Goal: Transaction & Acquisition: Purchase product/service

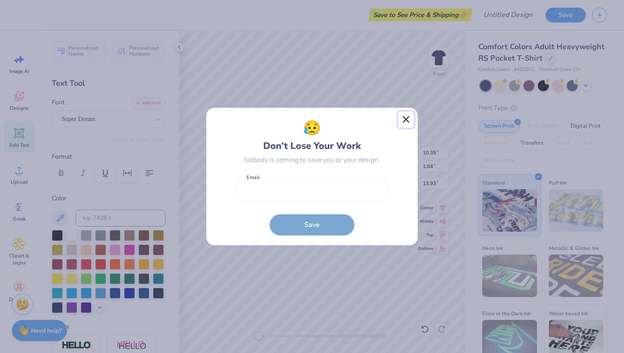
click at [403, 120] on button "Close" at bounding box center [406, 120] width 16 height 16
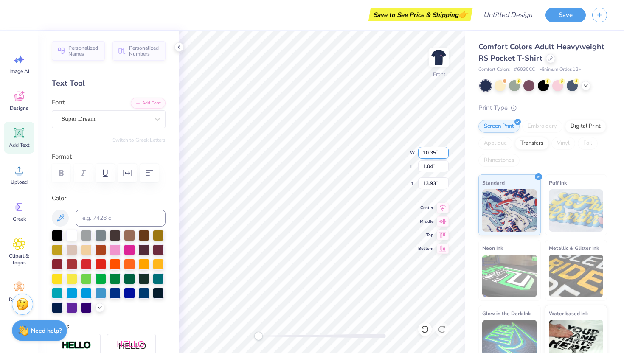
scroll to position [0, 1]
type textarea "PINK OUT WEEK 2025"
type input "11.18"
type input "0.81"
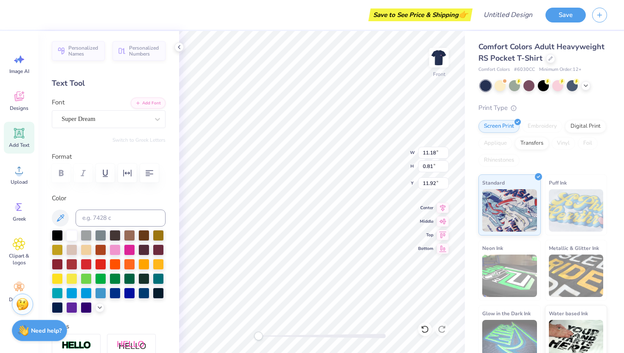
type input "11.92"
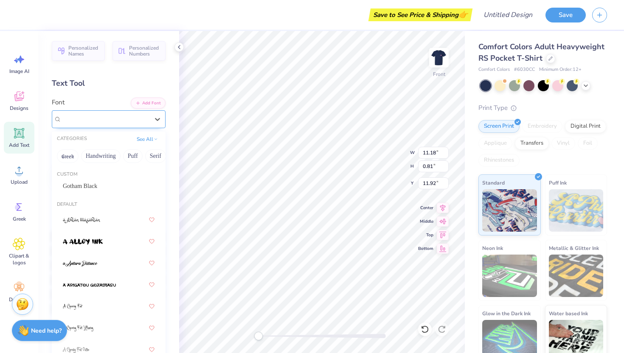
click at [136, 121] on div "Super Dream" at bounding box center [105, 119] width 89 height 13
click at [95, 189] on span "Gotham Black" at bounding box center [80, 186] width 34 height 9
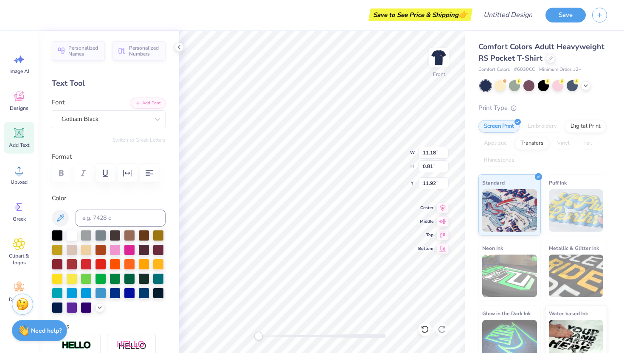
type input "11.38"
type input "0.73"
type input "11.63"
click at [111, 248] on div at bounding box center [115, 249] width 11 height 11
type input "9.65"
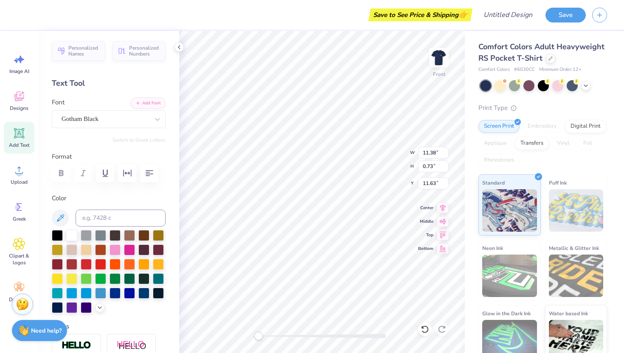
type input "0.62"
type input "11.73"
click at [111, 126] on div "Gotham Black" at bounding box center [109, 119] width 114 height 18
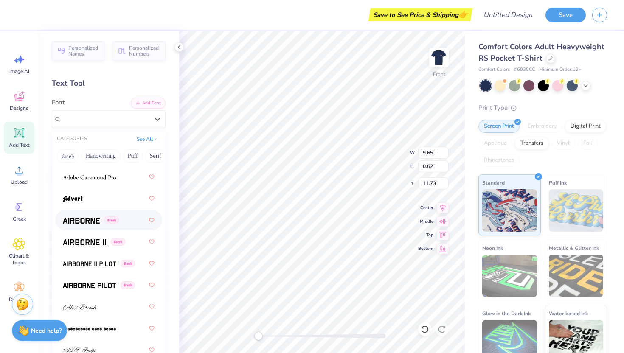
scroll to position [0, 0]
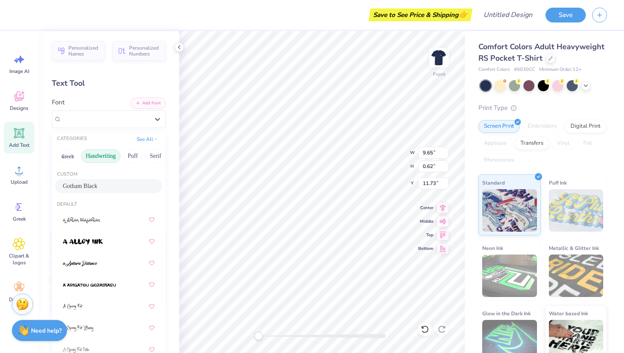
click at [97, 154] on button "Handwriting" at bounding box center [100, 156] width 39 height 14
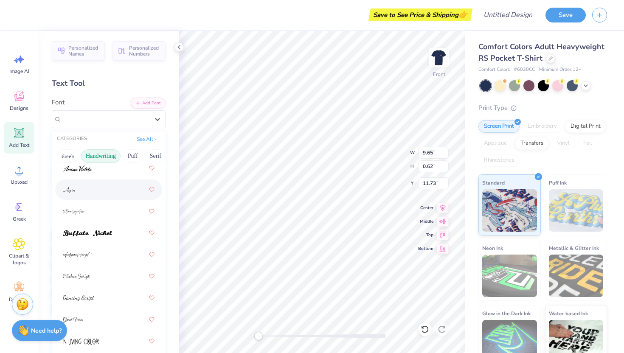
scroll to position [43, 0]
click at [82, 230] on span at bounding box center [87, 232] width 49 height 9
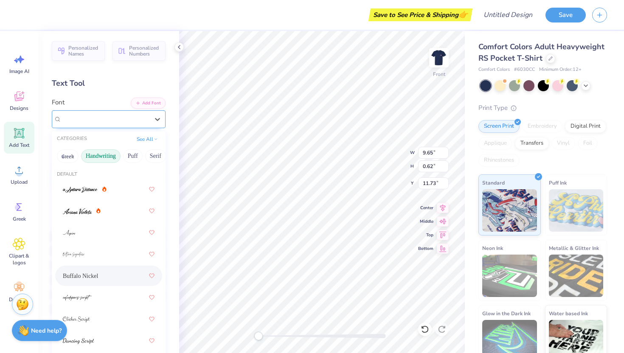
click at [113, 122] on div "Buffalo Nickel" at bounding box center [105, 119] width 89 height 13
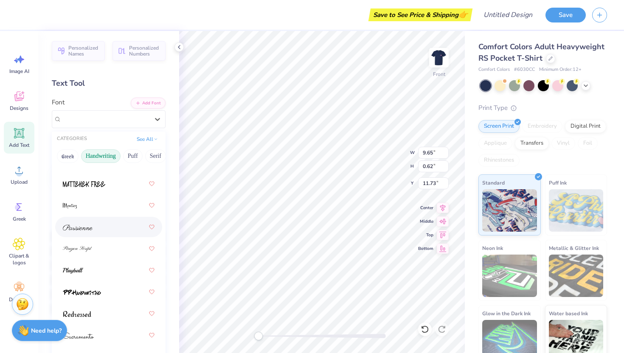
scroll to position [371, 0]
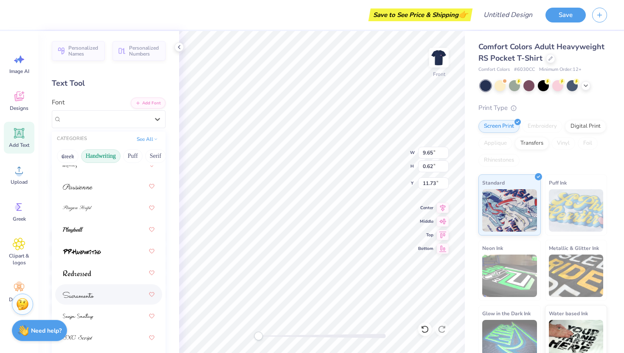
click at [76, 292] on img at bounding box center [78, 295] width 31 height 6
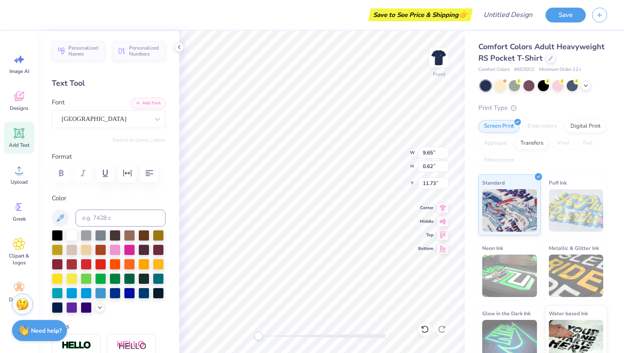
scroll to position [0, 3]
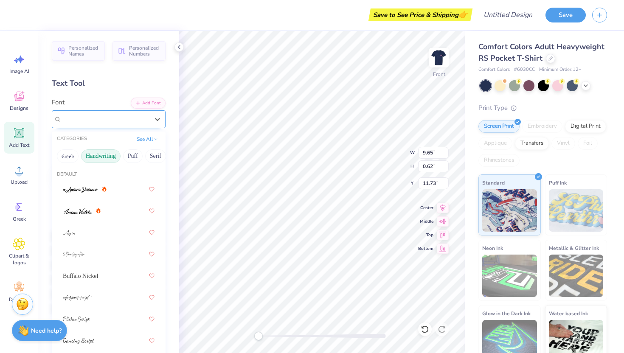
click at [100, 118] on div "Sacramento" at bounding box center [105, 119] width 89 height 13
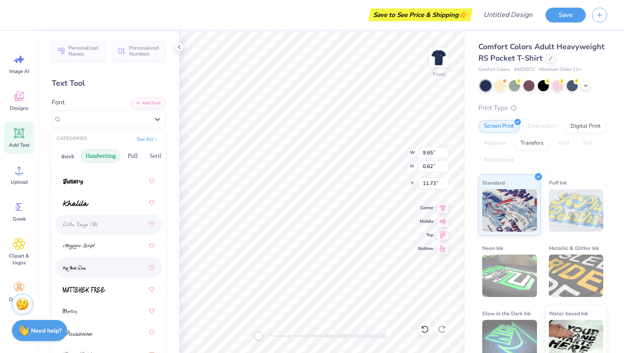
scroll to position [217, 0]
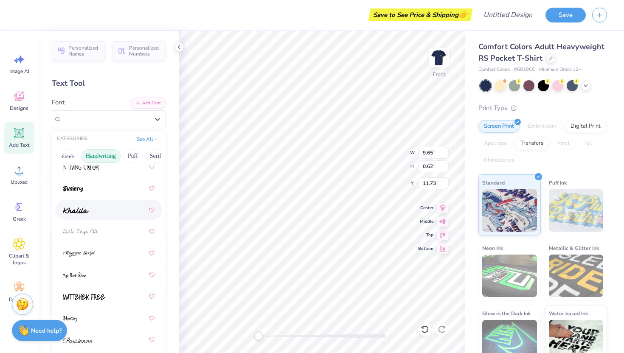
click at [75, 212] on img at bounding box center [76, 211] width 26 height 6
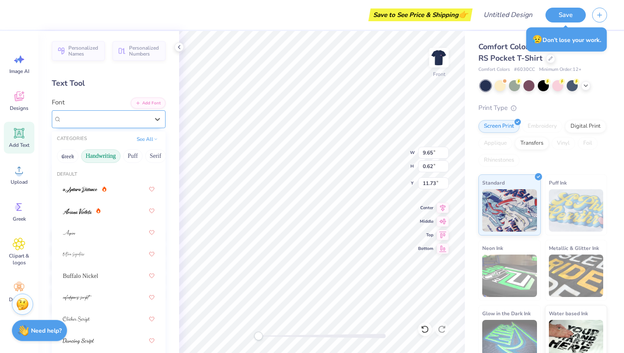
click at [71, 120] on div "Khalila" at bounding box center [105, 119] width 89 height 13
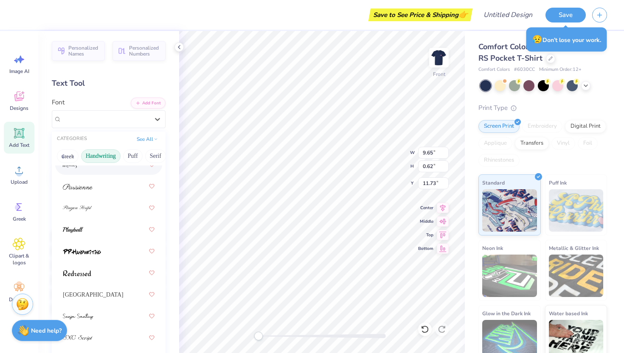
click at [94, 158] on button "Handwriting" at bounding box center [100, 156] width 39 height 14
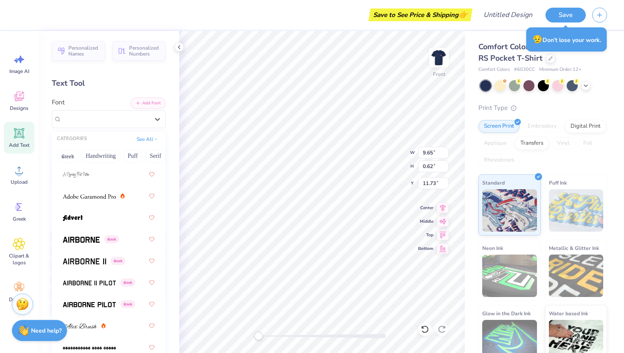
scroll to position [0, 0]
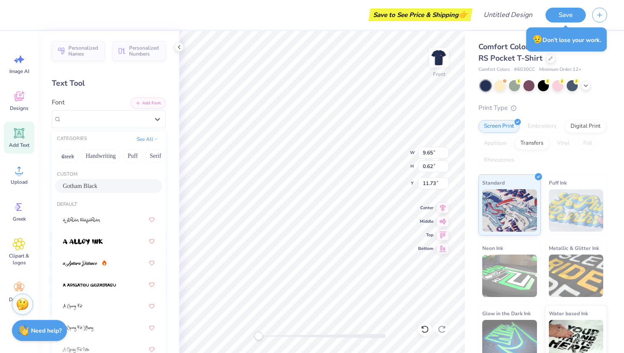
click at [81, 181] on div "Gotham Black" at bounding box center [108, 186] width 107 height 14
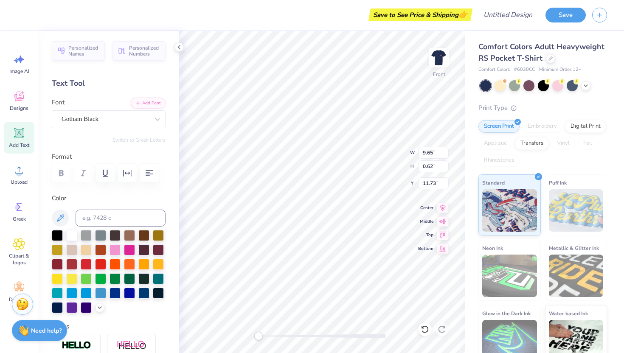
scroll to position [0, 3]
type textarea "PINK OUT WEEK 2025"
type input "11.48"
type input "9.28"
type input "0.60"
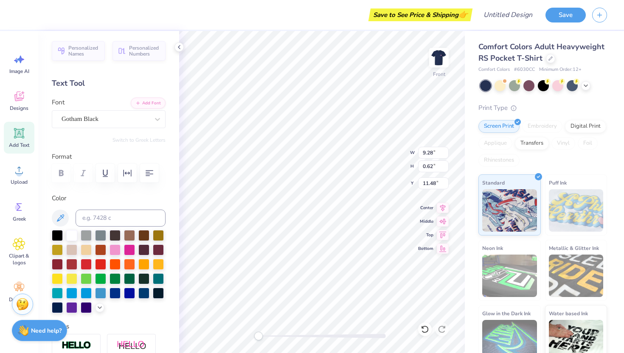
type input "11.51"
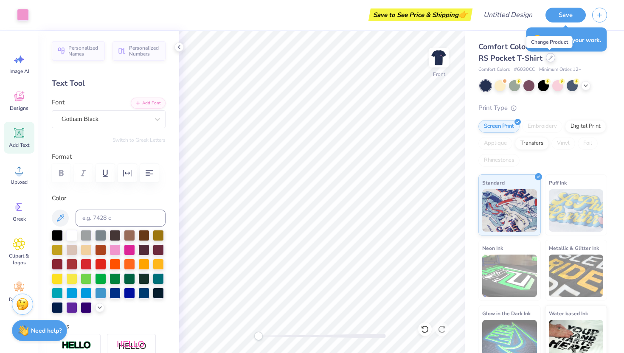
click at [549, 59] on icon at bounding box center [551, 58] width 4 height 4
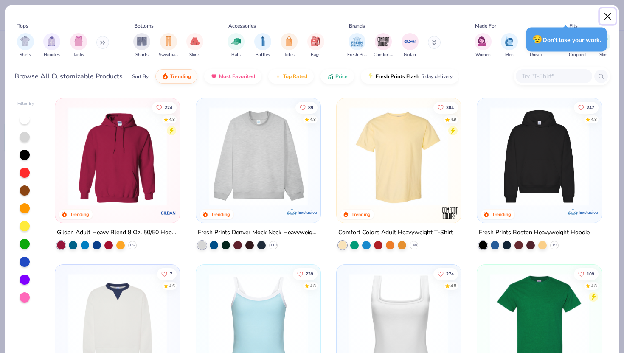
click at [608, 18] on button "Close" at bounding box center [608, 16] width 16 height 16
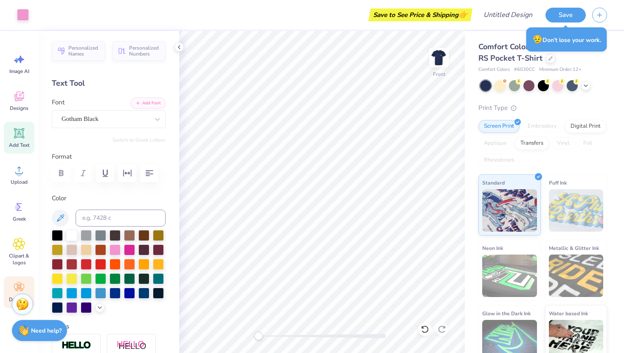
click at [14, 285] on icon at bounding box center [19, 288] width 10 height 8
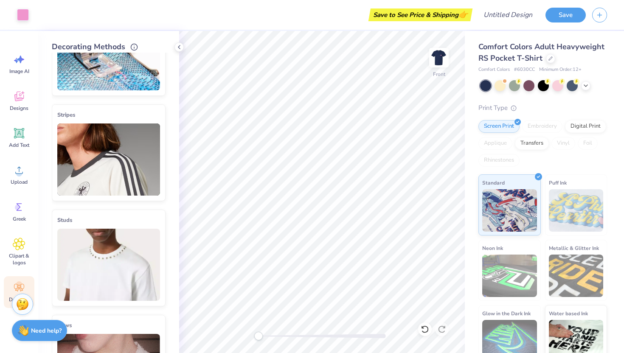
scroll to position [58, 0]
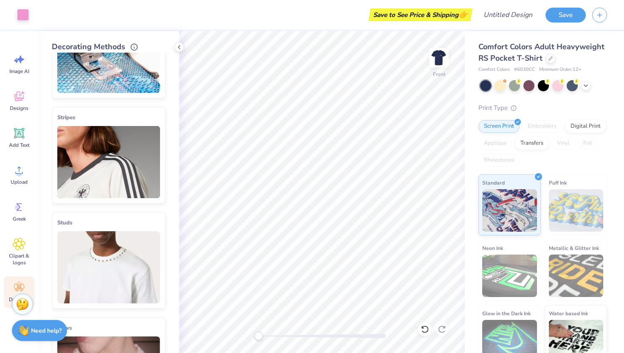
click at [107, 160] on img at bounding box center [108, 162] width 103 height 72
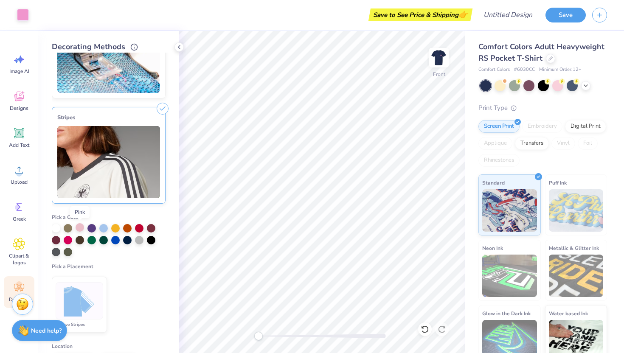
click at [81, 229] on div at bounding box center [80, 227] width 8 height 8
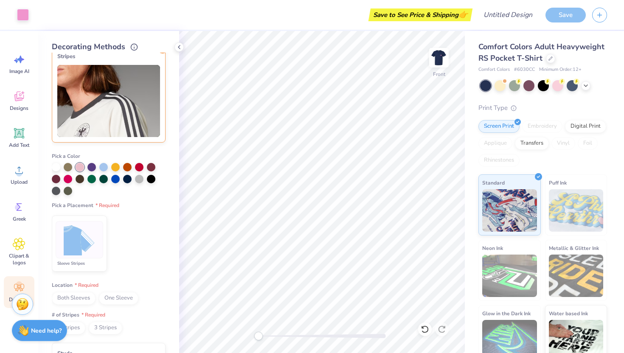
click at [78, 244] on img at bounding box center [80, 240] width 32 height 32
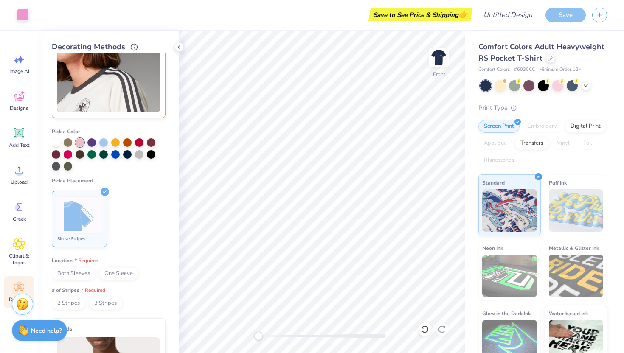
scroll to position [149, 0]
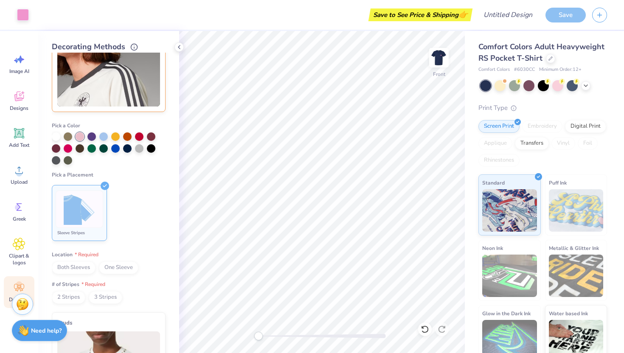
click at [72, 267] on span "Both Sleeves" at bounding box center [74, 268] width 44 height 13
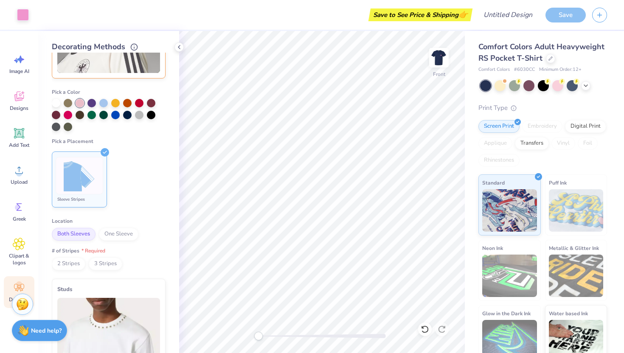
click at [65, 262] on span "2 Stripes" at bounding box center [69, 264] width 34 height 13
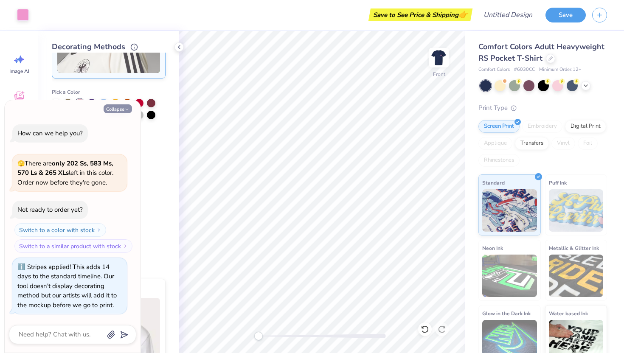
click at [122, 110] on button "Collapse" at bounding box center [118, 108] width 28 height 9
type textarea "x"
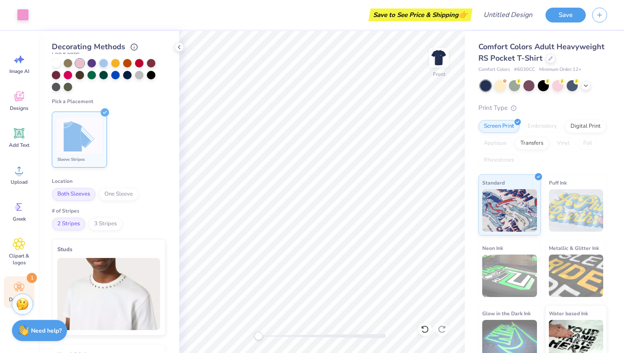
scroll to position [0, 0]
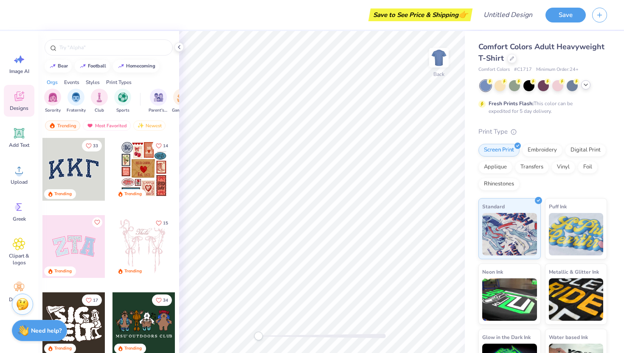
click at [584, 87] on icon at bounding box center [586, 85] width 7 height 7
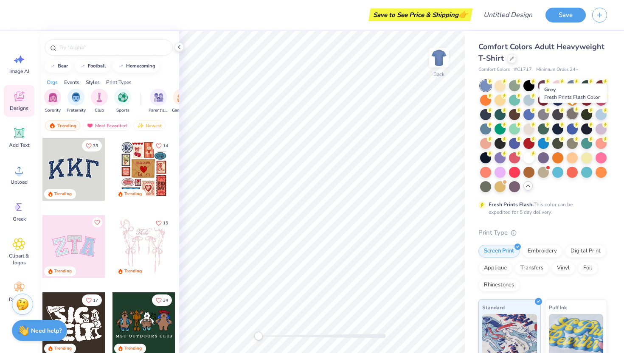
click at [572, 116] on div at bounding box center [572, 113] width 11 height 11
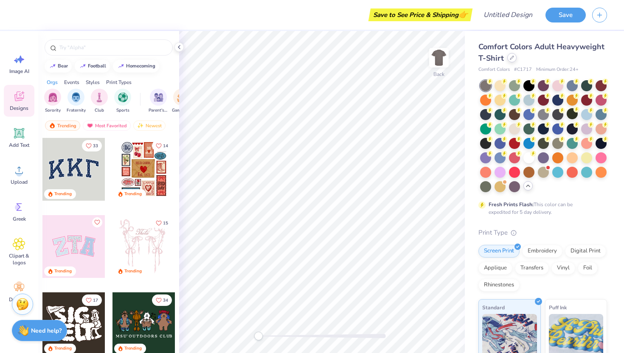
click at [510, 59] on icon at bounding box center [512, 58] width 4 height 4
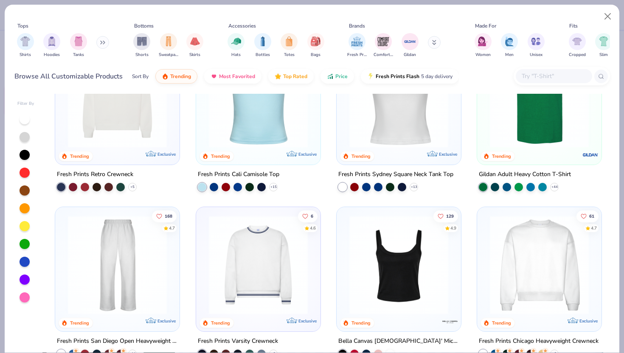
scroll to position [421, 0]
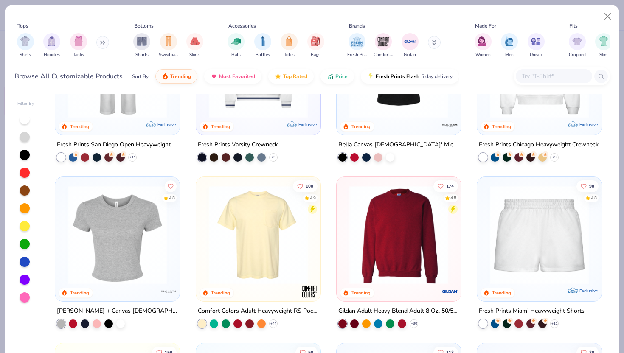
click at [230, 263] on img at bounding box center [258, 235] width 107 height 99
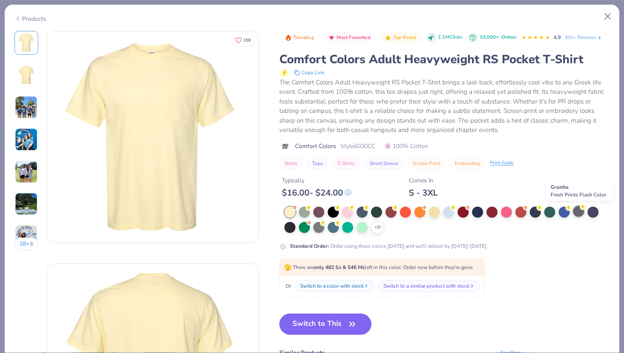
click at [580, 214] on div at bounding box center [578, 211] width 11 height 11
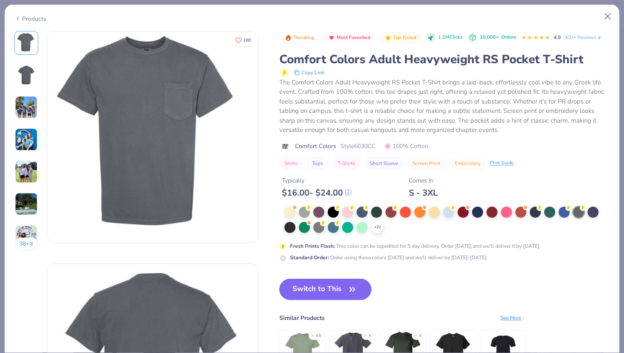
click at [330, 285] on button "Switch to This" at bounding box center [325, 289] width 92 height 21
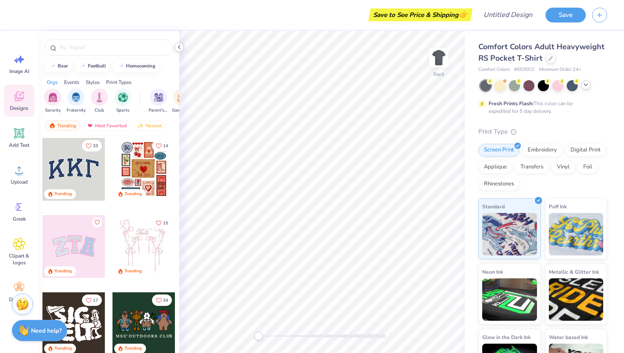
click at [180, 48] on icon at bounding box center [179, 47] width 7 height 7
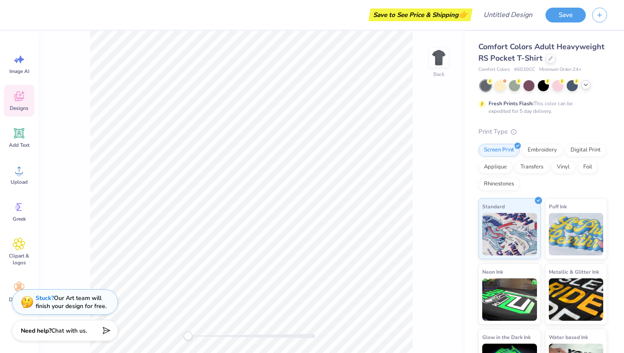
click at [585, 85] on polyline at bounding box center [585, 85] width 3 height 2
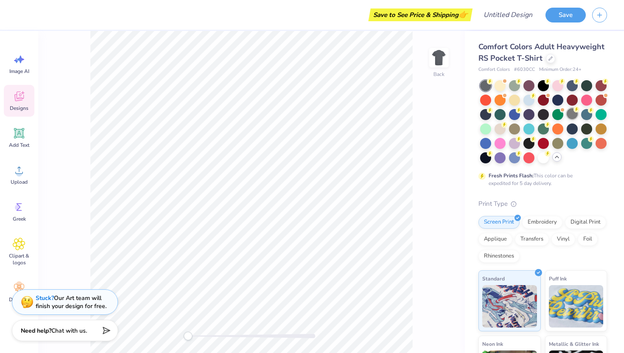
click at [573, 115] on div at bounding box center [572, 113] width 11 height 11
click at [584, 127] on div at bounding box center [586, 128] width 11 height 11
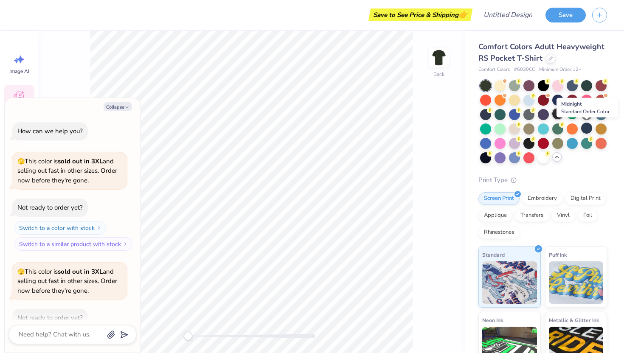
scroll to position [47, 0]
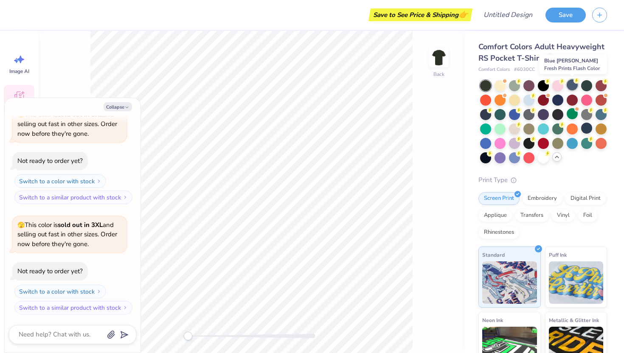
click at [569, 86] on div at bounding box center [572, 84] width 11 height 11
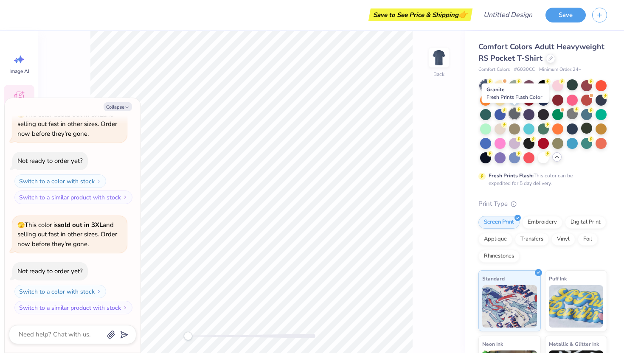
click at [515, 114] on div at bounding box center [514, 113] width 11 height 11
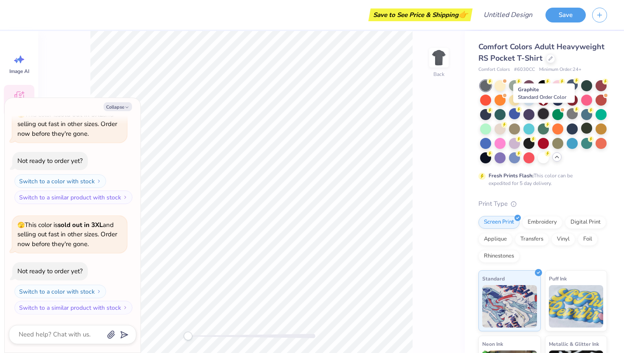
click at [543, 116] on div at bounding box center [543, 113] width 11 height 11
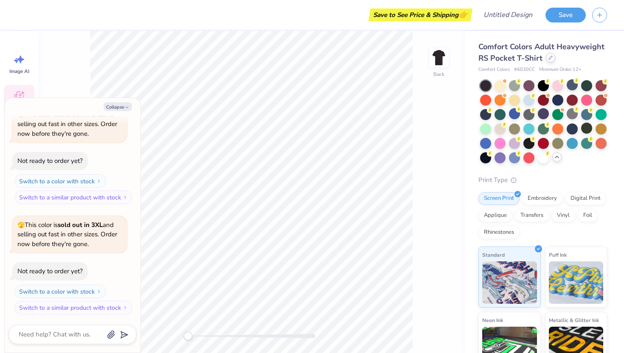
click at [550, 59] on icon at bounding box center [551, 58] width 4 height 4
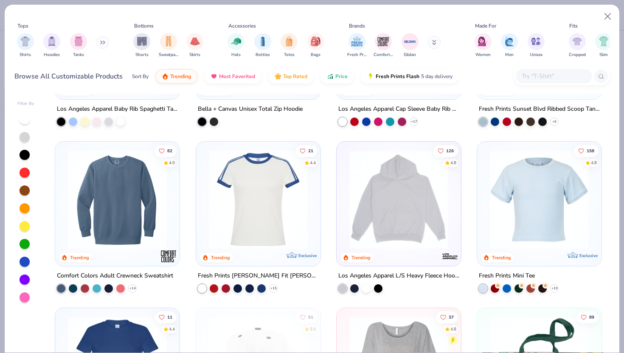
scroll to position [971, 0]
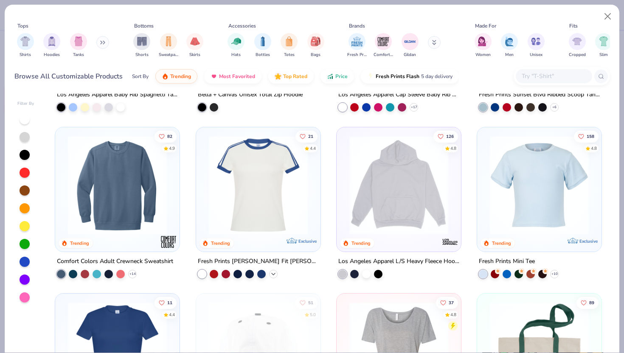
click at [272, 272] on icon at bounding box center [273, 274] width 7 height 7
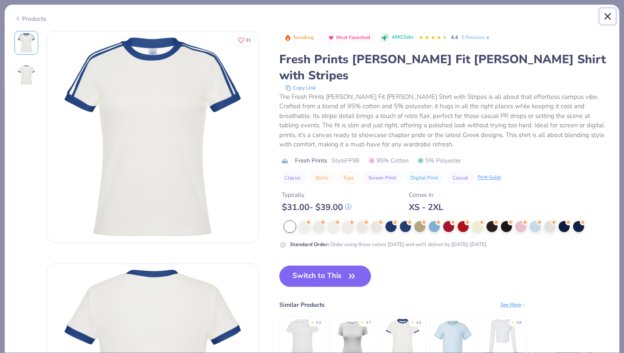
click at [608, 14] on button "Close" at bounding box center [608, 16] width 16 height 16
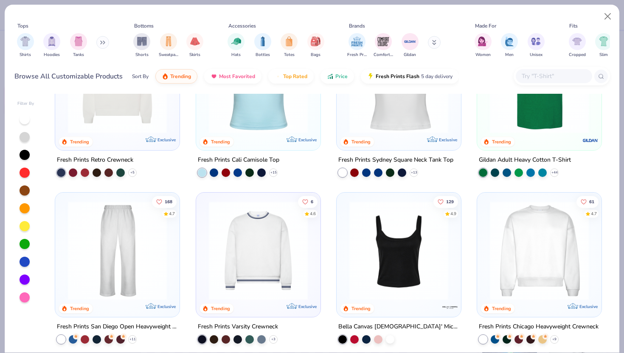
scroll to position [239, 0]
click at [272, 338] on icon at bounding box center [273, 339] width 7 height 7
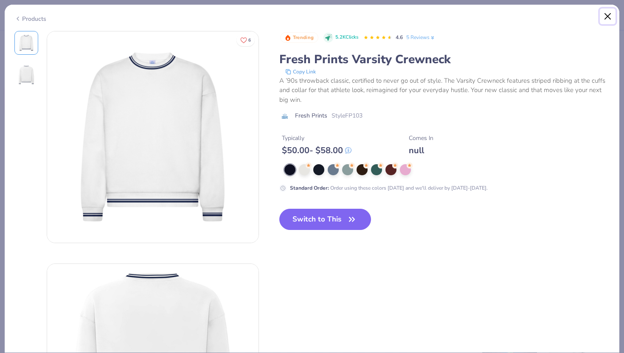
click at [605, 16] on button "Close" at bounding box center [608, 16] width 16 height 16
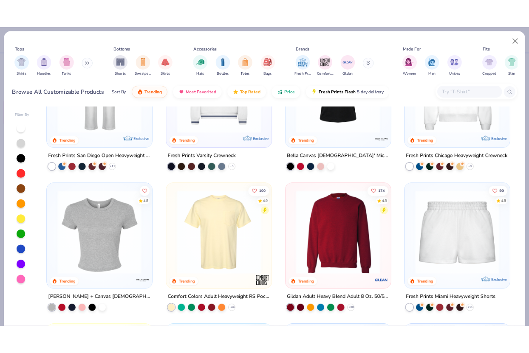
scroll to position [433, 0]
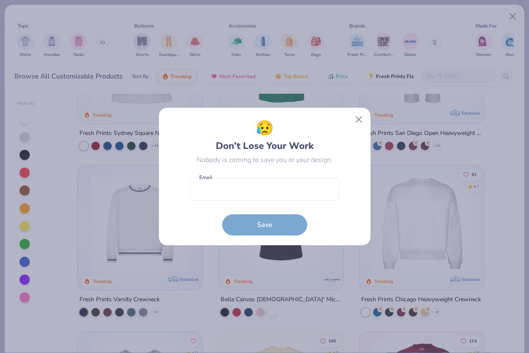
type textarea "x"
